Goal: Task Accomplishment & Management: Manage account settings

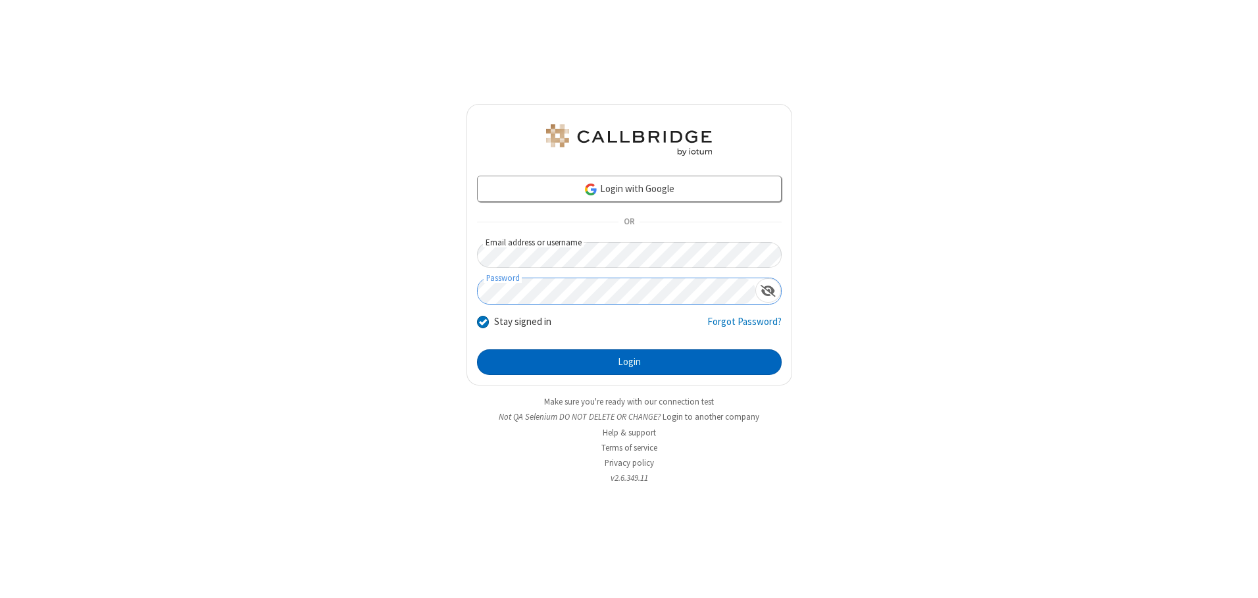
click at [629, 362] on button "Login" at bounding box center [629, 362] width 305 height 26
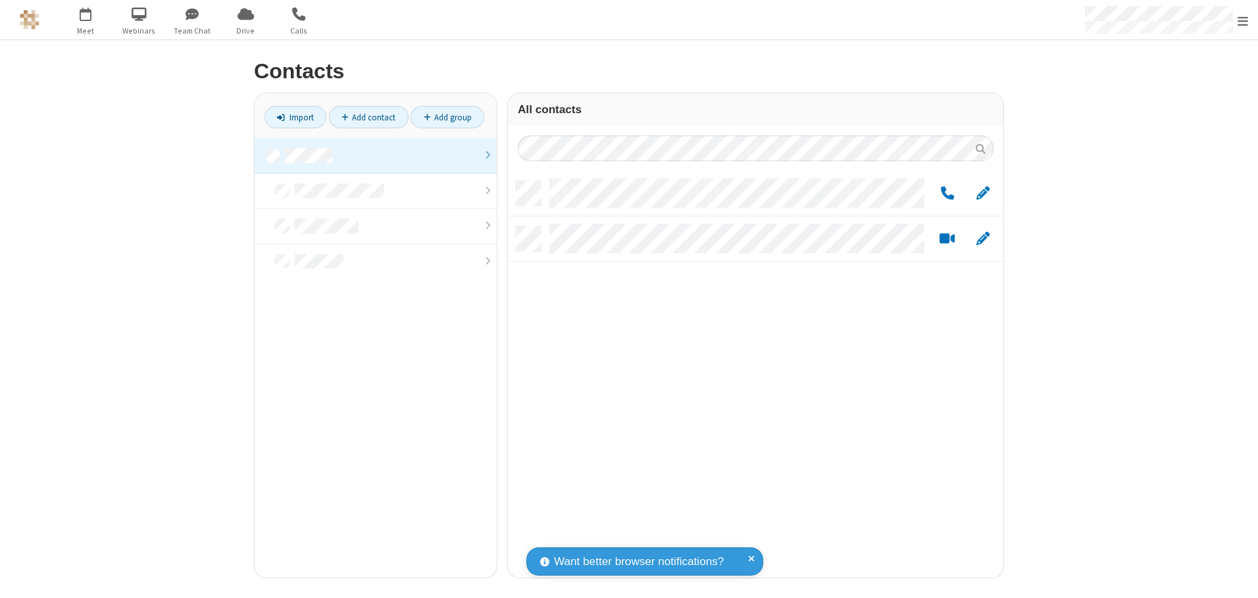
scroll to position [397, 486]
click at [376, 155] on link at bounding box center [376, 156] width 242 height 36
click at [983, 193] on span "Edit" at bounding box center [983, 194] width 13 height 16
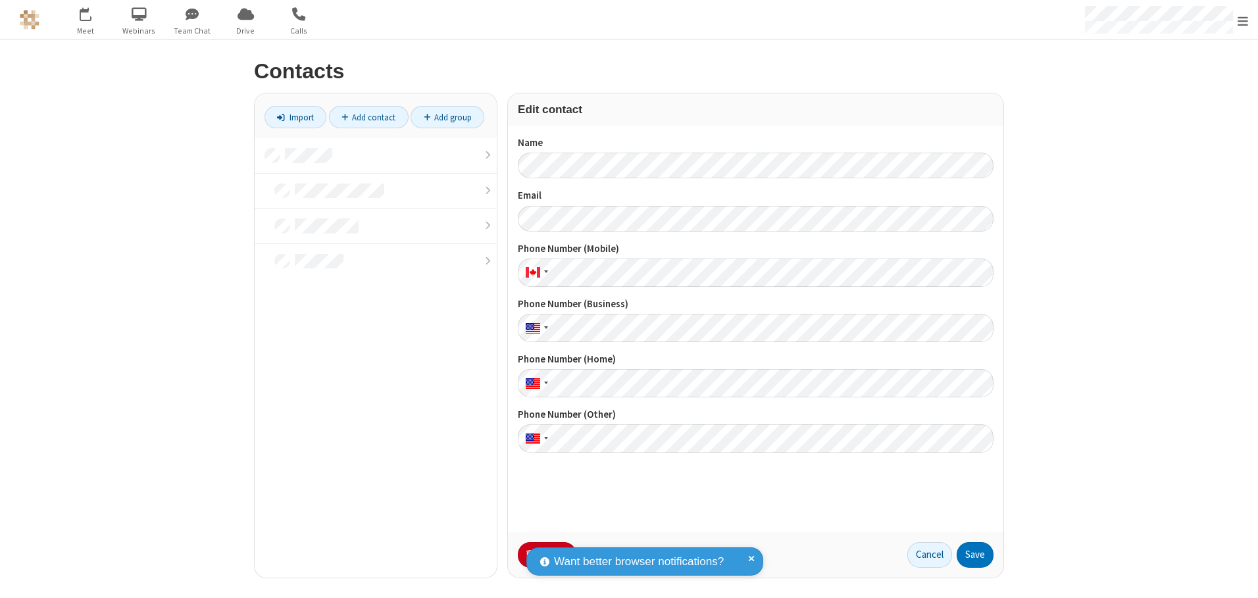
click at [0, 0] on button "No Thanks" at bounding box center [0, 0] width 0 height 0
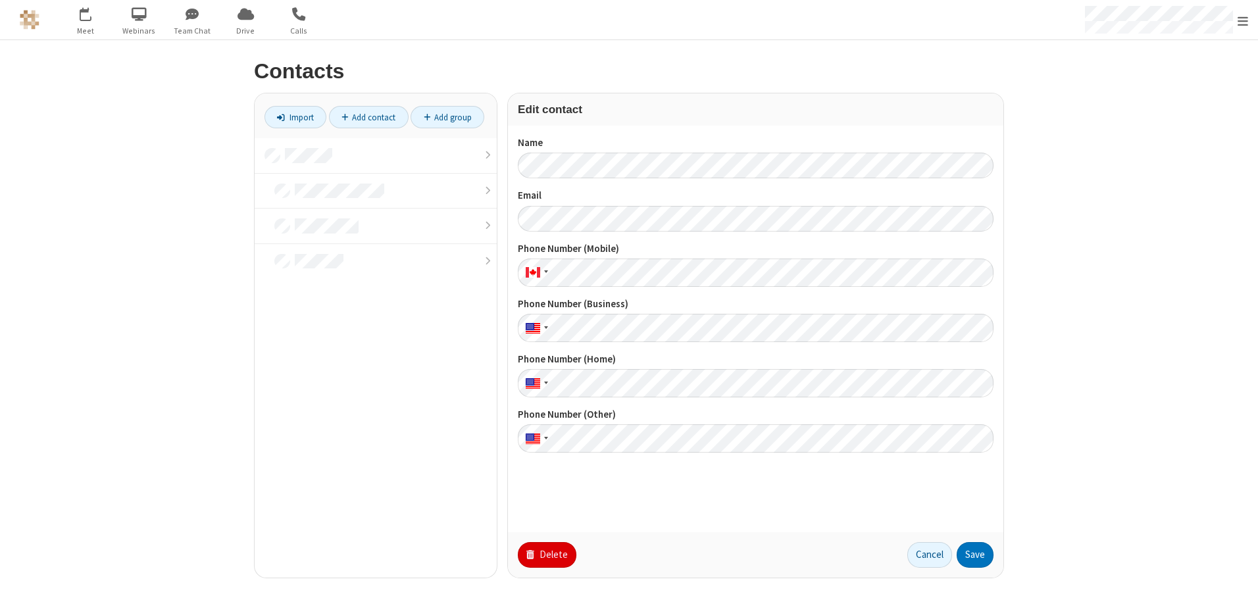
click at [546, 555] on button "Delete" at bounding box center [547, 555] width 59 height 26
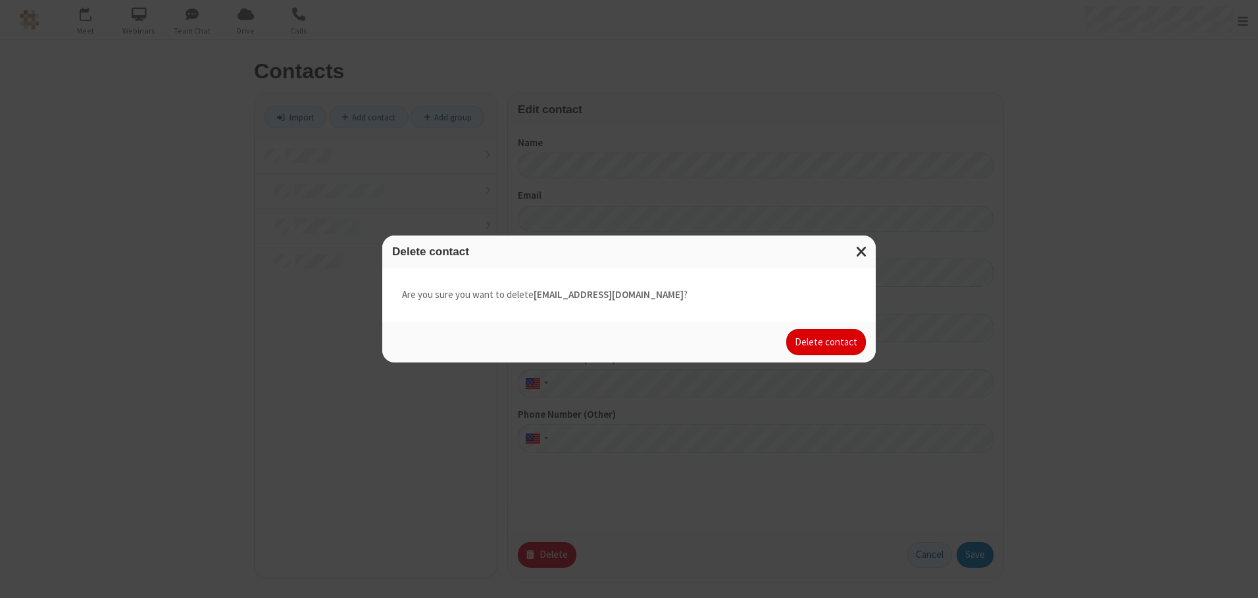
click at [827, 342] on button "Delete contact" at bounding box center [827, 342] width 80 height 26
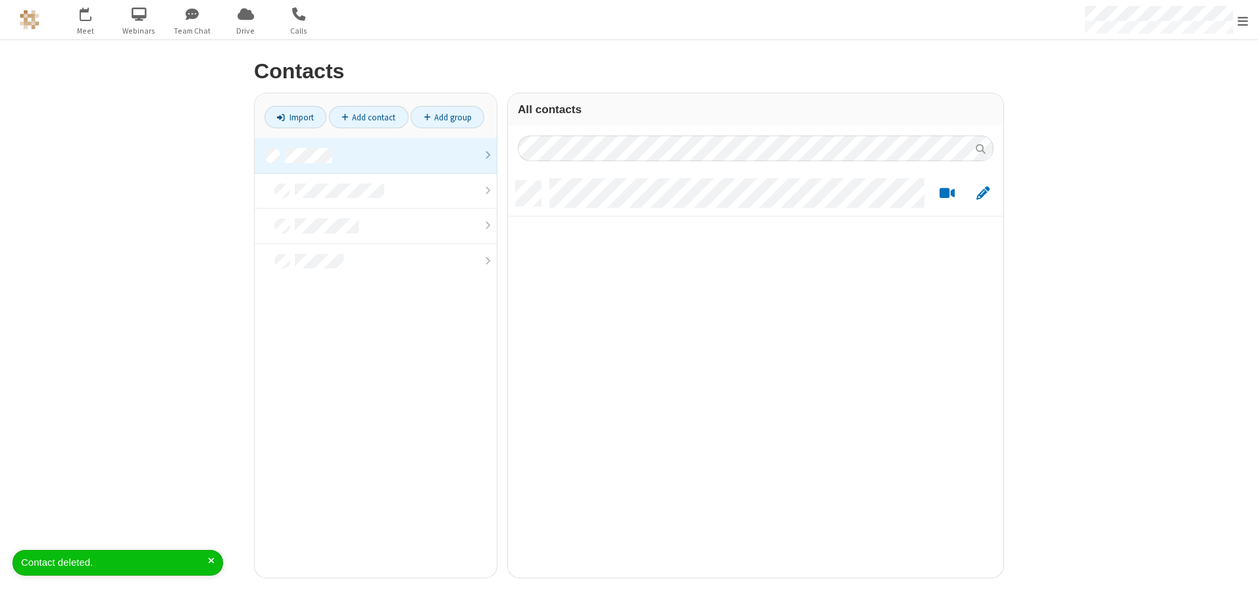
scroll to position [397, 486]
